Goal: Information Seeking & Learning: Learn about a topic

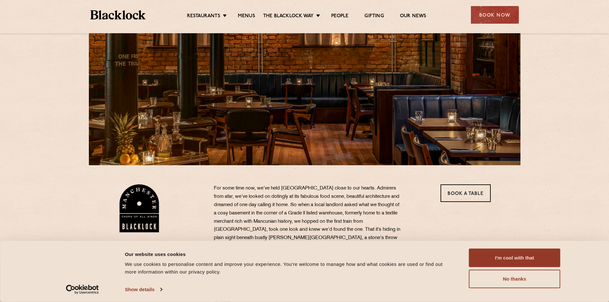
scroll to position [63, 0]
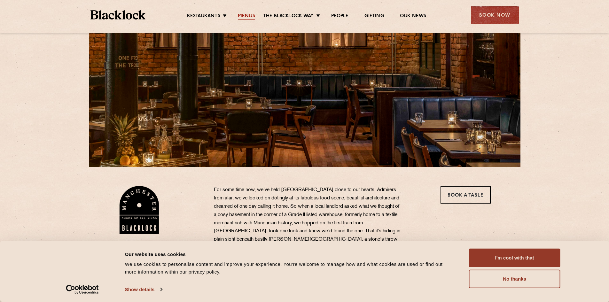
click at [248, 14] on link "Menus" at bounding box center [246, 16] width 17 height 7
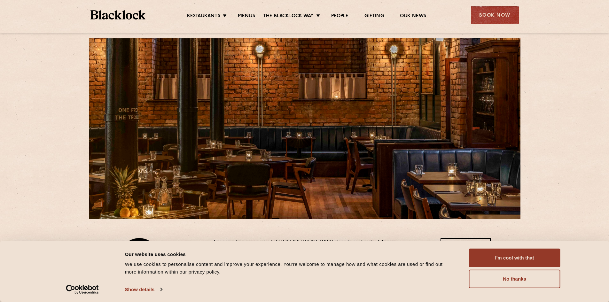
scroll to position [0, 0]
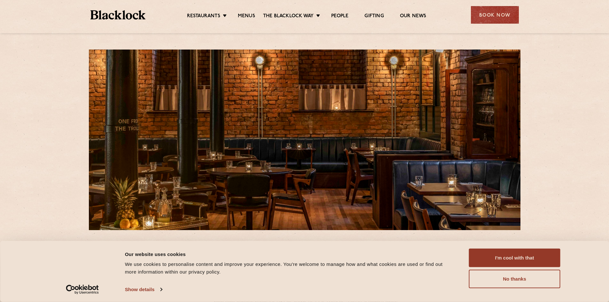
click at [247, 12] on ul "Restaurants Soho City Shoreditch Covent Garden Canary Wharf Manchester Birmingh…" at bounding box center [306, 15] width 322 height 10
click at [247, 19] on link "Menus" at bounding box center [246, 16] width 17 height 7
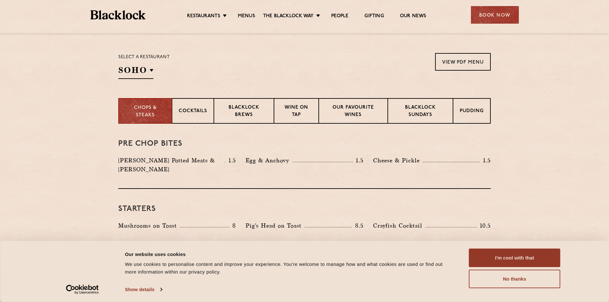
scroll to position [224, 0]
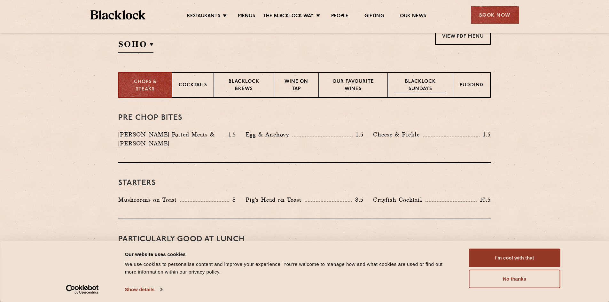
click at [419, 82] on p "Blacklock Sundays" at bounding box center [420, 85] width 52 height 15
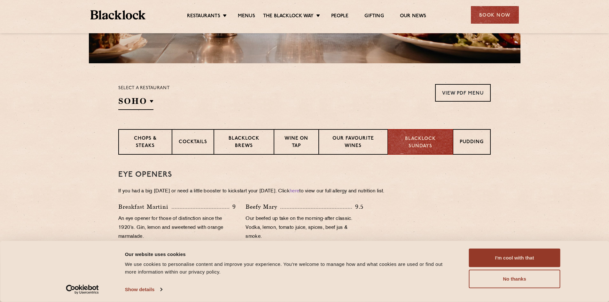
scroll to position [151, 0]
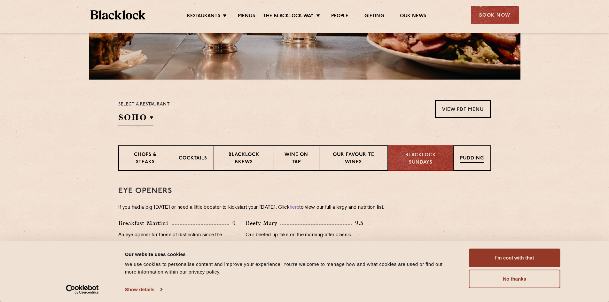
click at [482, 153] on div "Pudding" at bounding box center [471, 158] width 37 height 26
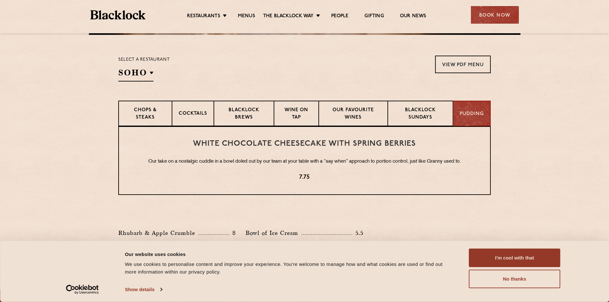
scroll to position [182, 0]
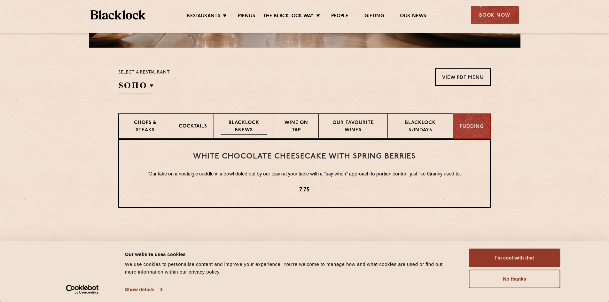
click at [250, 121] on p "Blacklock Brews" at bounding box center [243, 127] width 47 height 15
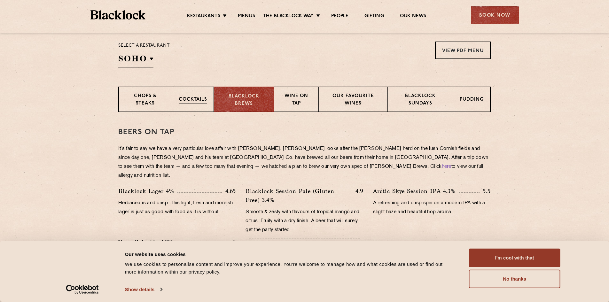
scroll to position [224, 0]
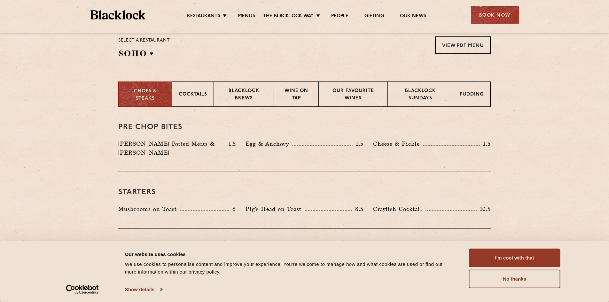
scroll to position [224, 0]
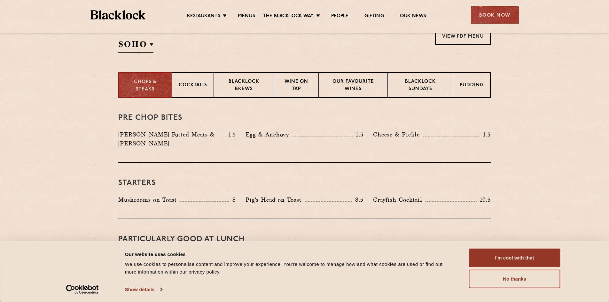
click at [413, 81] on p "Blacklock Sundays" at bounding box center [420, 85] width 52 height 15
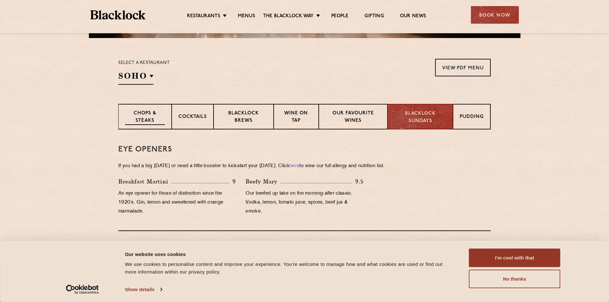
scroll to position [192, 0]
click at [471, 115] on p "Pudding" at bounding box center [472, 118] width 24 height 8
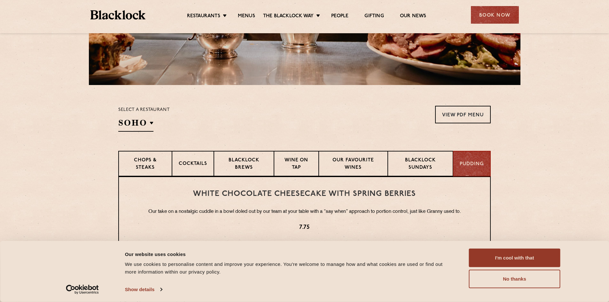
scroll to position [160, 0]
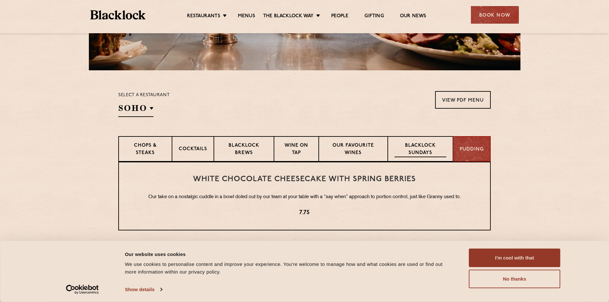
click at [430, 146] on p "Blacklock Sundays" at bounding box center [420, 149] width 52 height 15
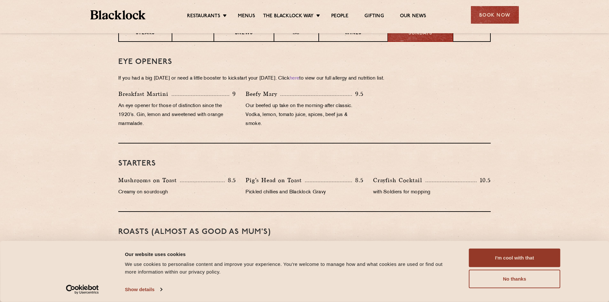
scroll to position [288, 0]
